Goal: Information Seeking & Learning: Learn about a topic

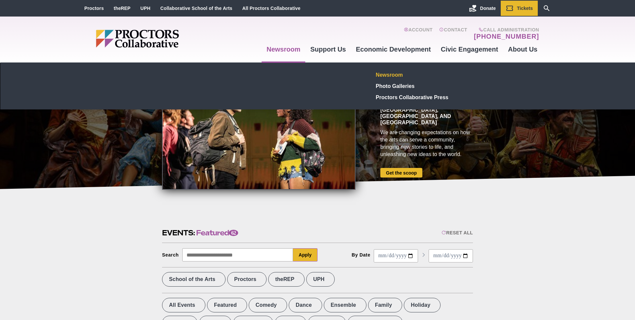
click at [380, 75] on link "Newsroom" at bounding box center [422, 74] width 97 height 11
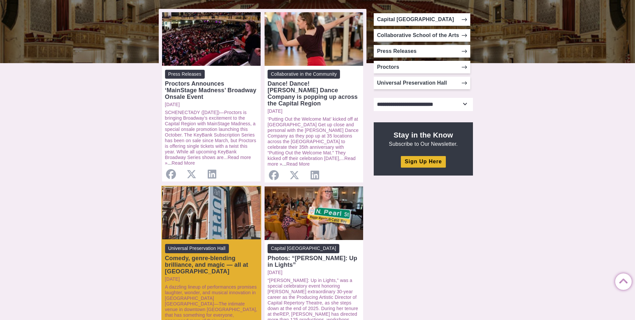
scroll to position [159, 0]
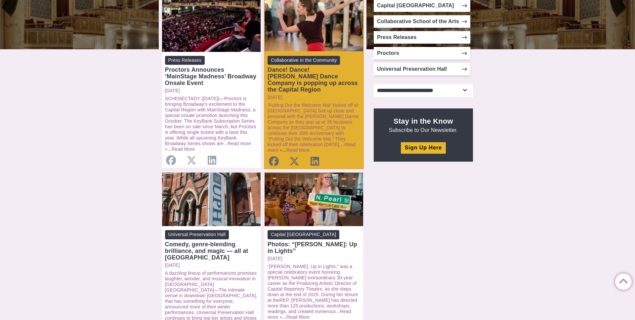
click at [307, 80] on div "Dance! Dance! Ellen Sinopoli Dance Company is popping up across the Capital Reg…" at bounding box center [314, 80] width 93 height 26
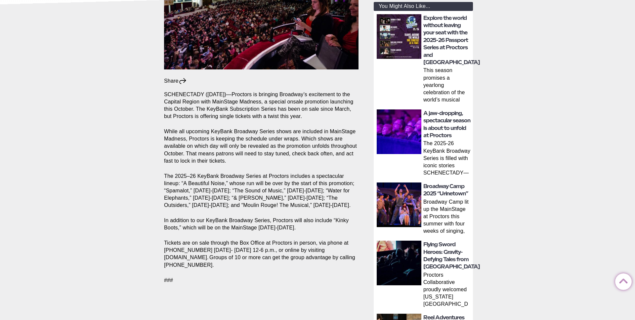
scroll to position [7, 0]
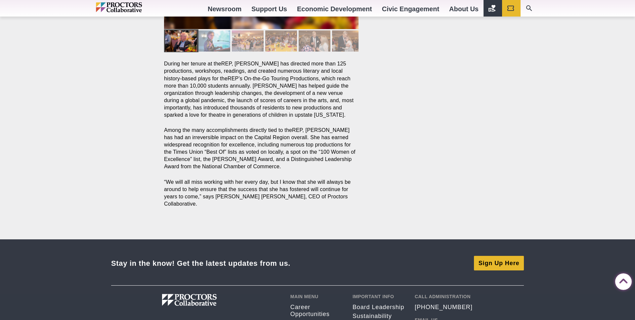
scroll to position [369, 0]
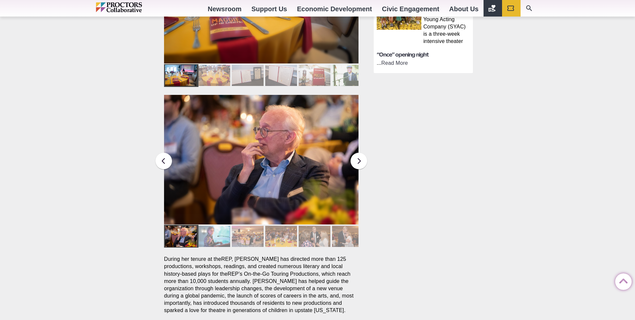
click at [352, 226] on div at bounding box center [348, 236] width 32 height 21
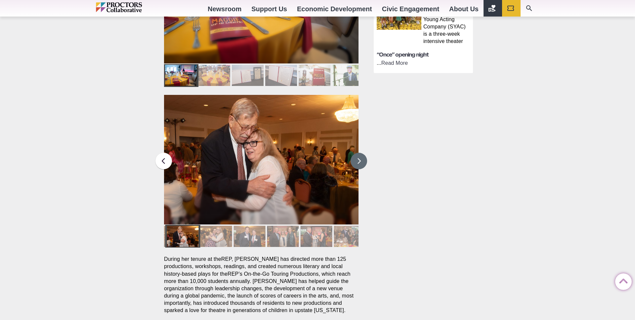
click at [358, 153] on button at bounding box center [359, 161] width 17 height 17
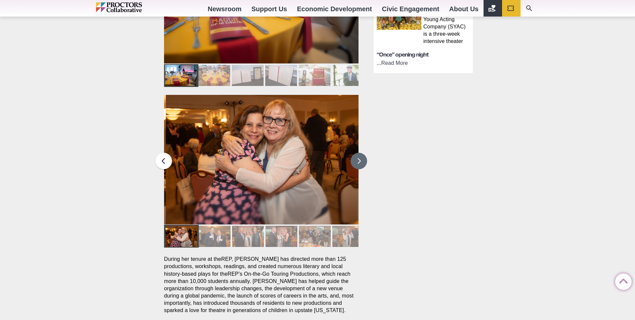
click at [358, 153] on button at bounding box center [359, 161] width 17 height 17
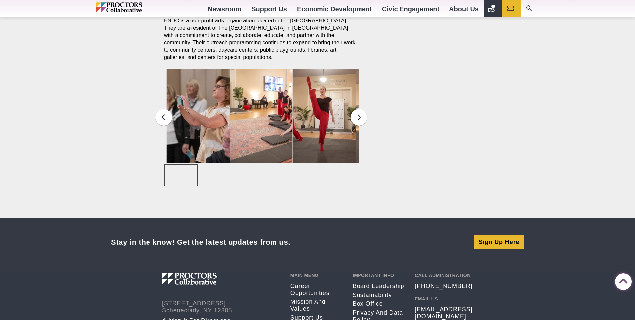
scroll to position [427, 0]
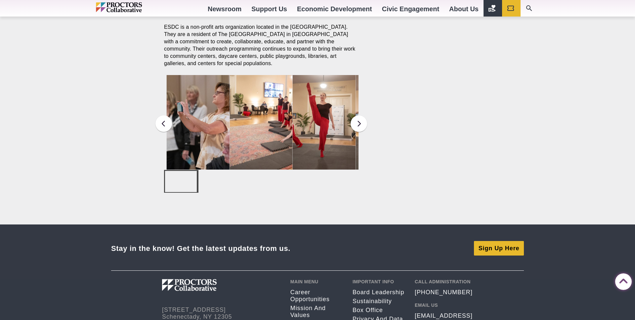
click at [318, 139] on img at bounding box center [324, 122] width 63 height 95
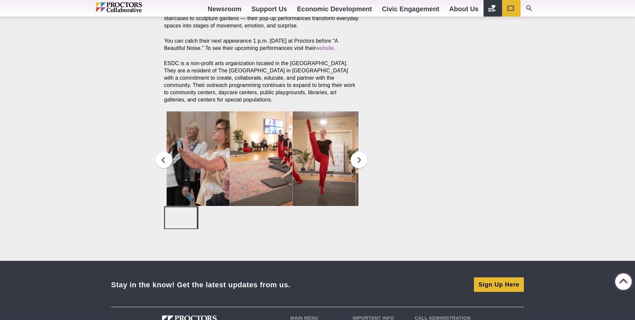
scroll to position [326, 0]
